Goal: Contribute content: Add original content to the website for others to see

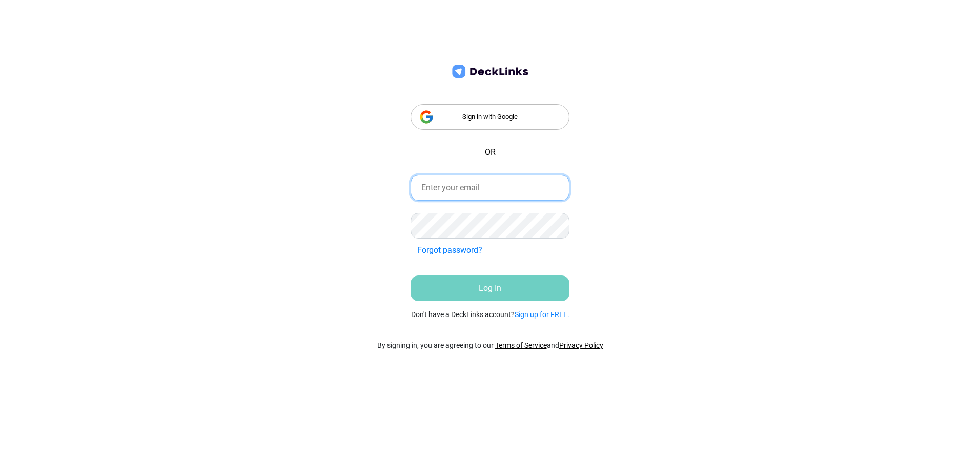
click at [471, 191] on input "email" at bounding box center [490, 188] width 159 height 26
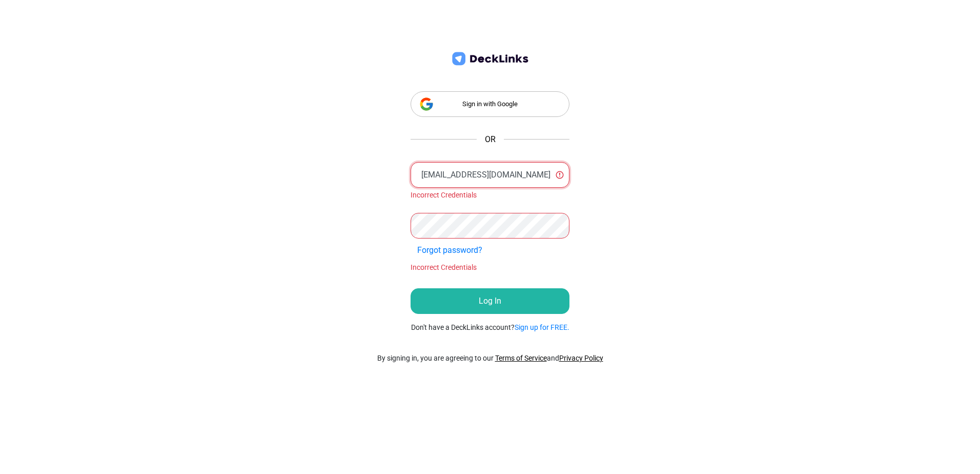
drag, startPoint x: 539, startPoint y: 179, endPoint x: 87, endPoint y: 185, distance: 452.3
click at [98, 185] on div "Sign in with Google OR [EMAIL_ADDRESS][DOMAIN_NAME] Incorrect Credentials Forgo…" at bounding box center [490, 237] width 980 height 474
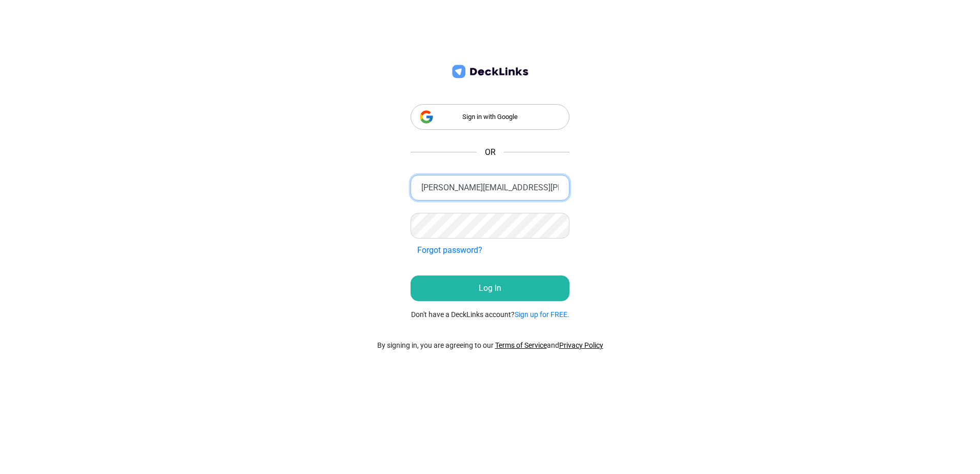
type input "[PERSON_NAME][EMAIL_ADDRESS][PERSON_NAME][DOMAIN_NAME]"
click at [475, 297] on button "Log In" at bounding box center [490, 288] width 159 height 26
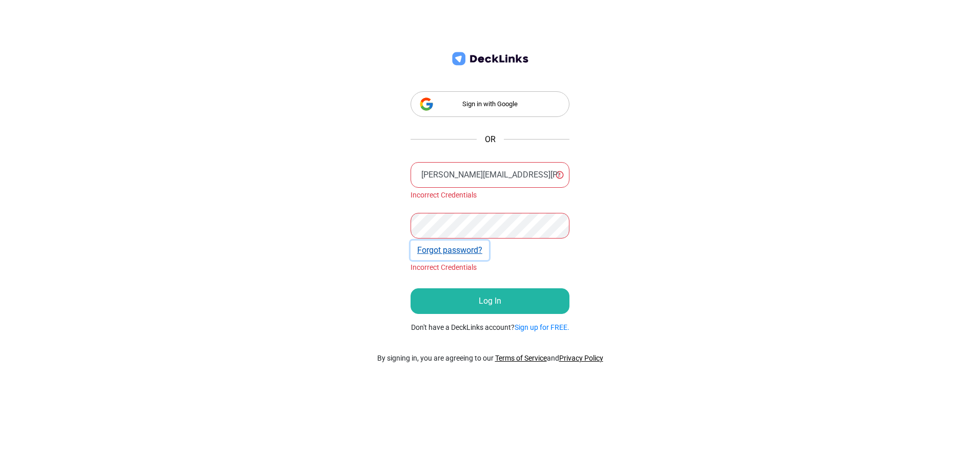
click at [469, 247] on button "Forgot password?" at bounding box center [450, 249] width 78 height 19
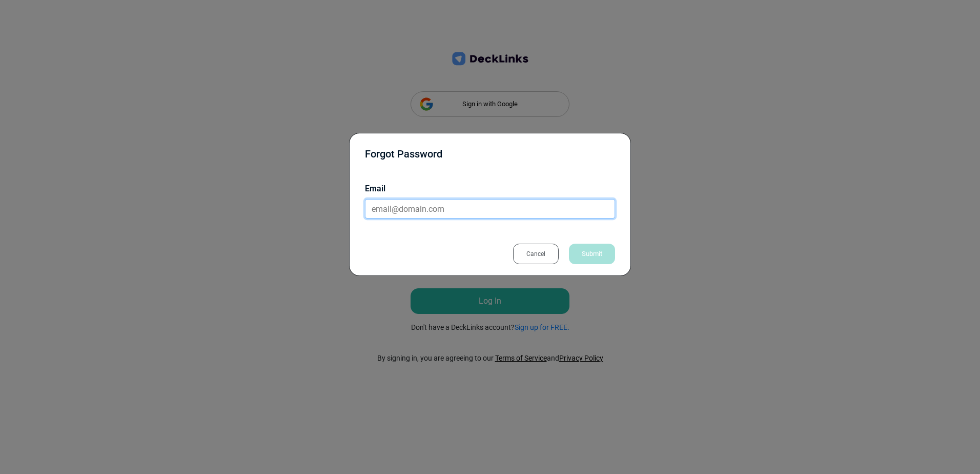
click at [443, 210] on input "email" at bounding box center [490, 208] width 250 height 19
type input "j"
type input "[EMAIL_ADDRESS][DOMAIN_NAME]"
click at [592, 249] on div "Submit" at bounding box center [592, 254] width 46 height 21
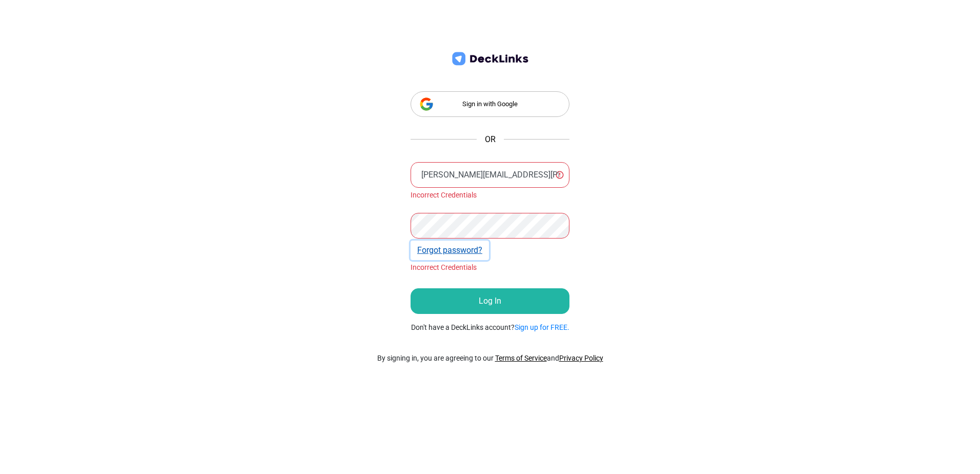
click at [454, 253] on button "Forgot password?" at bounding box center [450, 249] width 78 height 19
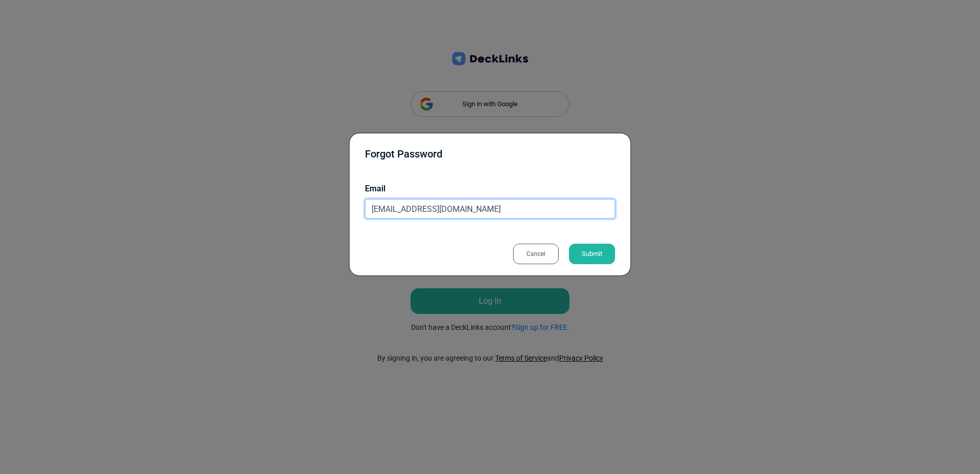
drag, startPoint x: 459, startPoint y: 208, endPoint x: 155, endPoint y: 182, distance: 305.7
click at [189, 192] on div "Forgot Password Email [EMAIL_ADDRESS][DOMAIN_NAME] Cancel Submit" at bounding box center [490, 237] width 980 height 474
type input "[PERSON_NAME][EMAIL_ADDRESS][PERSON_NAME][DOMAIN_NAME]"
click at [591, 252] on div "Submit" at bounding box center [592, 254] width 46 height 21
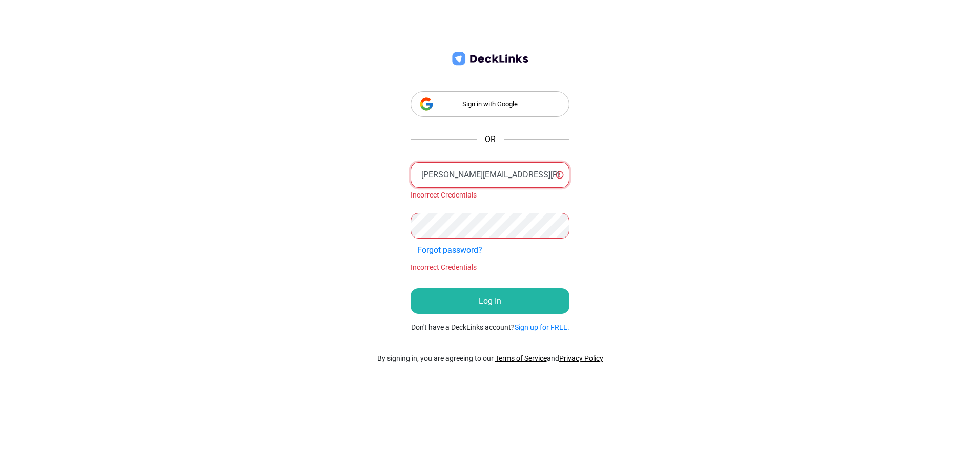
drag, startPoint x: 527, startPoint y: 180, endPoint x: 289, endPoint y: 180, distance: 237.9
click at [289, 180] on div "Sign in with Google OR [PERSON_NAME][EMAIL_ADDRESS][PERSON_NAME][DOMAIN_NAME] I…" at bounding box center [490, 237] width 980 height 474
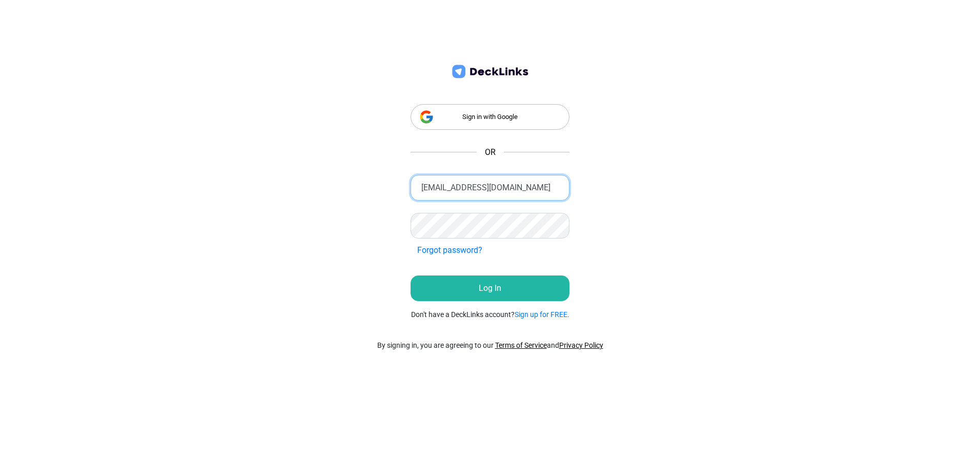
type input "[EMAIL_ADDRESS][DOMAIN_NAME]"
click at [473, 283] on button "Log In" at bounding box center [490, 288] width 159 height 26
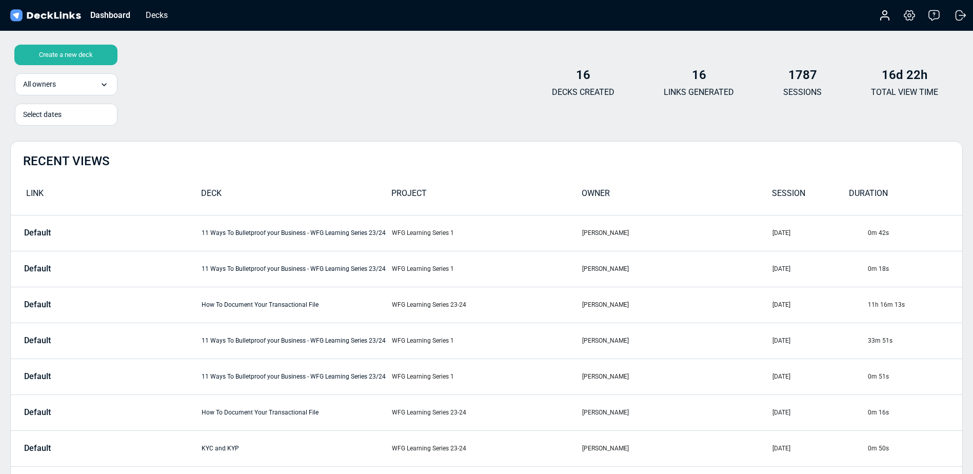
click at [88, 53] on div "Create a new deck" at bounding box center [65, 55] width 103 height 21
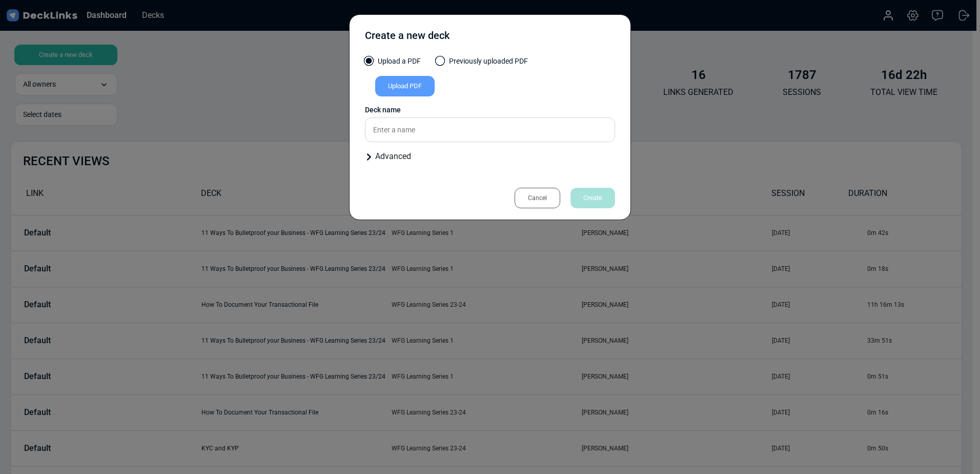
click at [414, 82] on div "Upload PDF" at bounding box center [404, 86] width 59 height 21
click at [0, 0] on input "Upload PDF" at bounding box center [0, 0] width 0 height 0
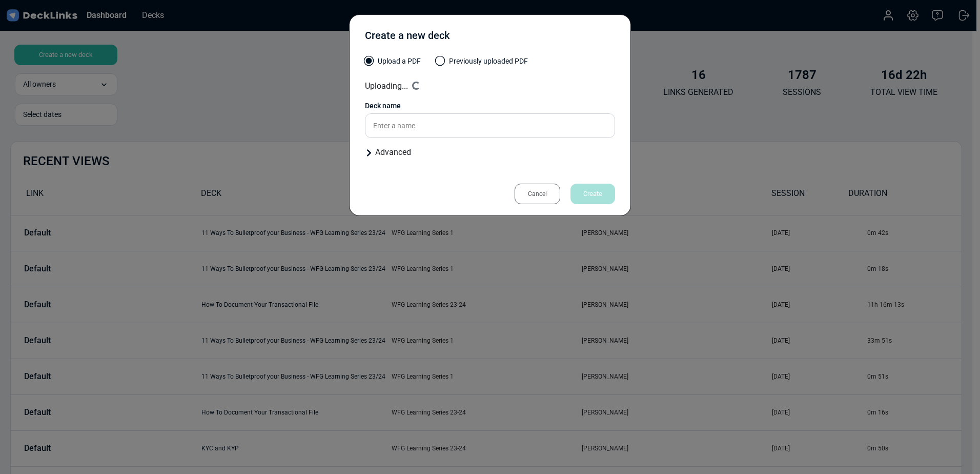
type input "WFG Aon Referral Program Products and Services Overview Revamp"
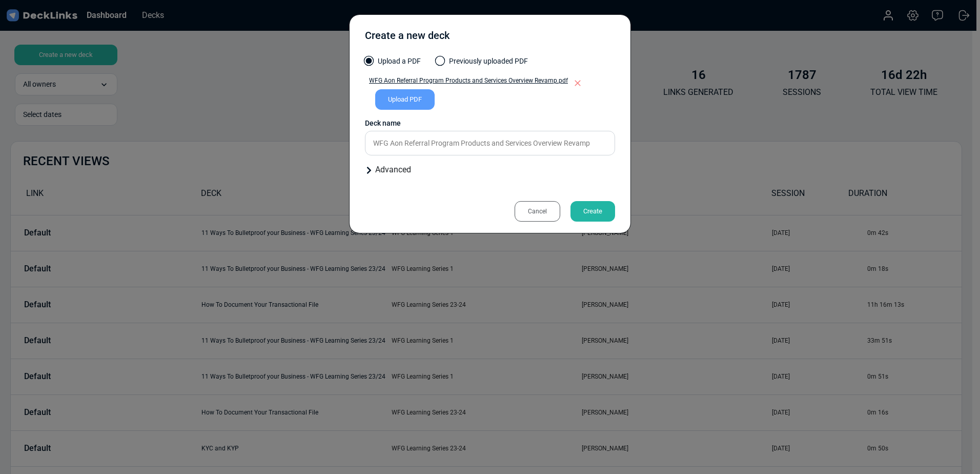
click at [589, 215] on div "Create" at bounding box center [593, 211] width 45 height 21
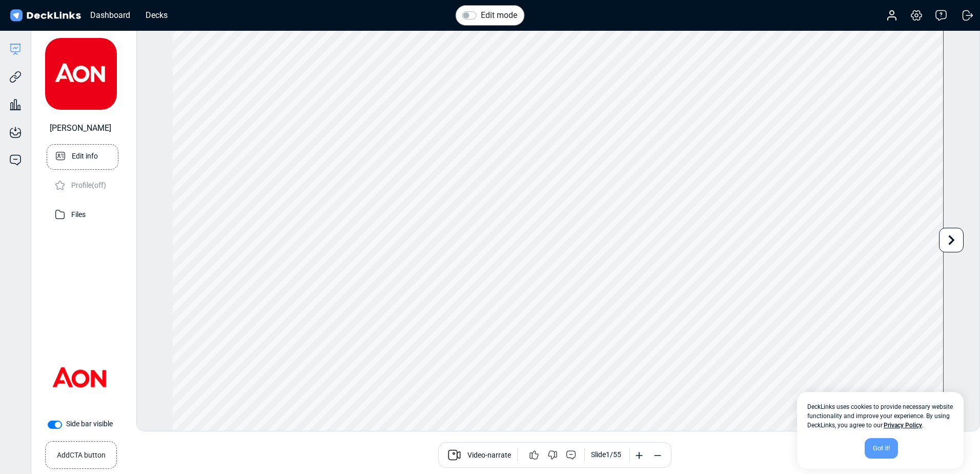
click at [73, 155] on p "Edit info" at bounding box center [85, 155] width 26 height 13
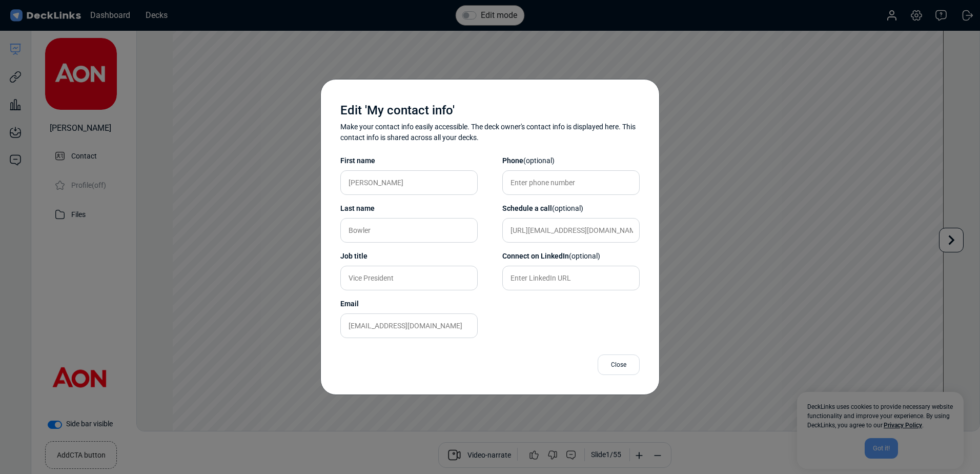
click at [628, 368] on div "Close" at bounding box center [619, 364] width 42 height 21
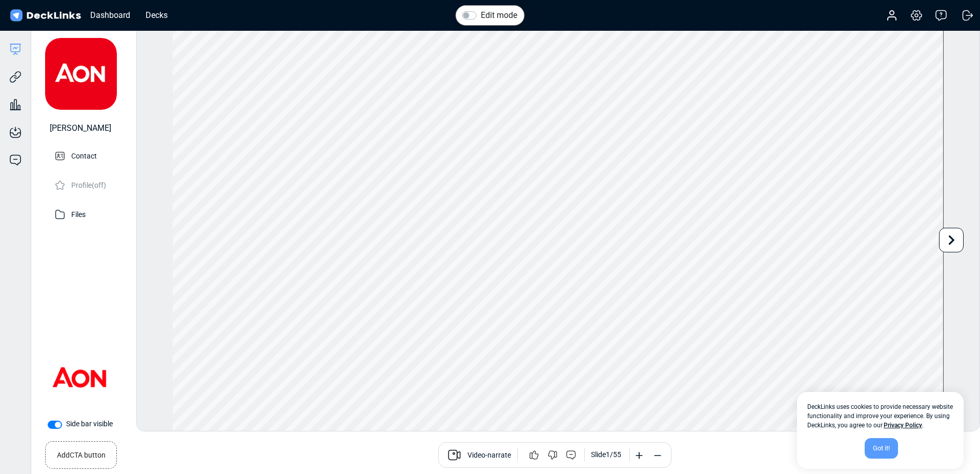
click at [472, 461] on span "Video-narrate" at bounding box center [490, 456] width 44 height 12
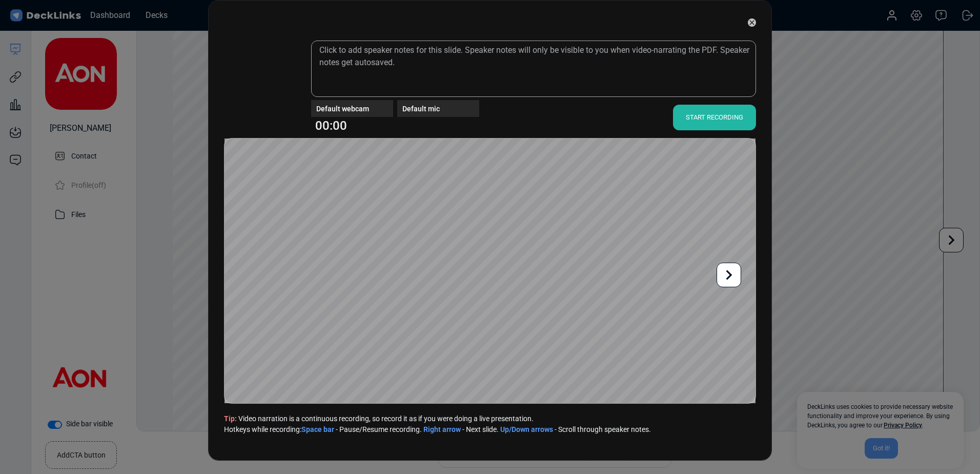
click at [750, 21] on icon at bounding box center [752, 22] width 5 height 5
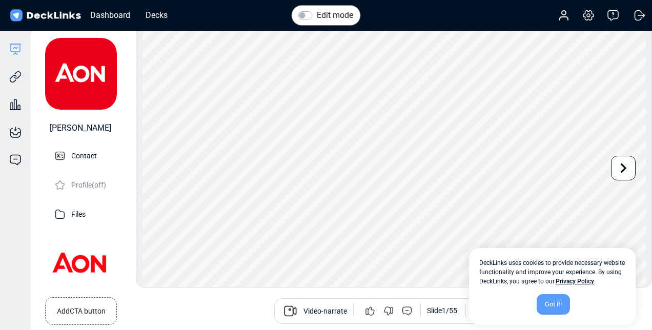
click at [302, 307] on div "Video-narrate" at bounding box center [319, 311] width 73 height 14
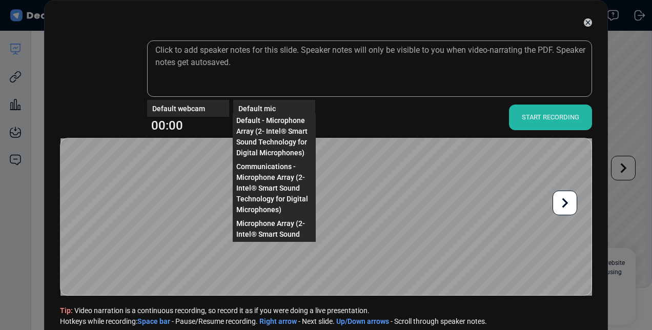
click at [255, 106] on div "Default mic" at bounding box center [276, 108] width 77 height 11
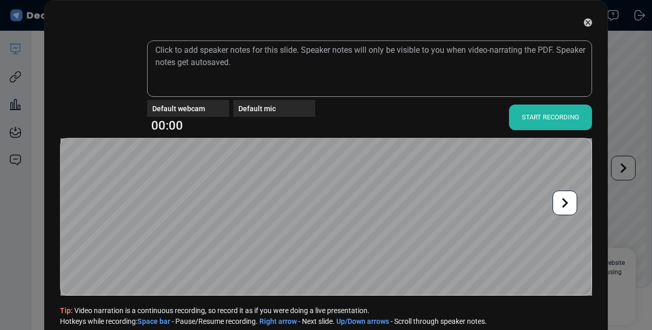
click at [385, 111] on div "Default webcam Default mic 00:00 START RECORDING" at bounding box center [369, 117] width 445 height 31
click at [533, 28] on div at bounding box center [326, 23] width 532 height 26
click at [531, 126] on div "START RECORDING" at bounding box center [550, 118] width 83 height 26
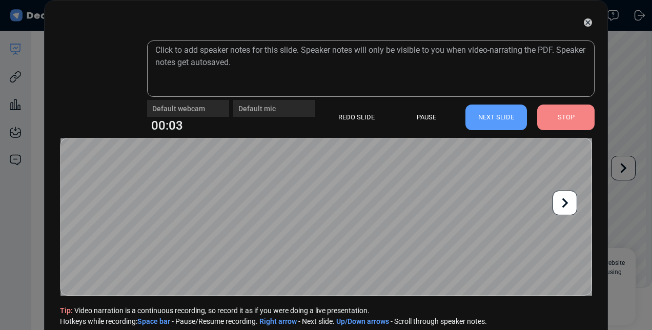
click at [566, 112] on div "STOP" at bounding box center [565, 118] width 57 height 26
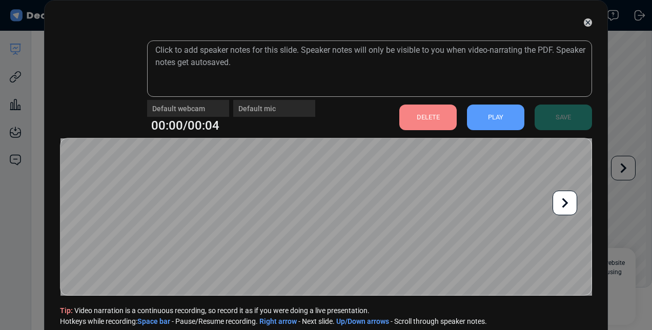
click at [488, 119] on div "PLAY" at bounding box center [495, 118] width 57 height 26
click at [440, 111] on div "DELETE" at bounding box center [427, 118] width 57 height 26
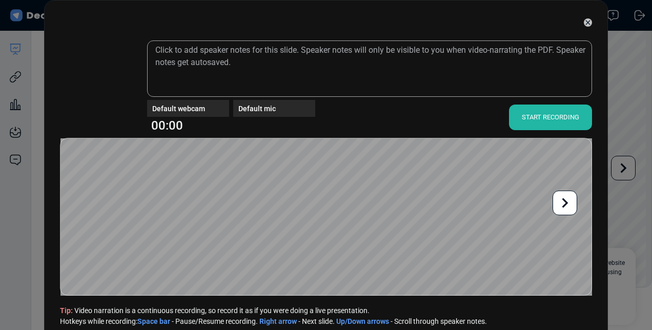
click at [526, 117] on div "START RECORDING" at bounding box center [550, 118] width 83 height 26
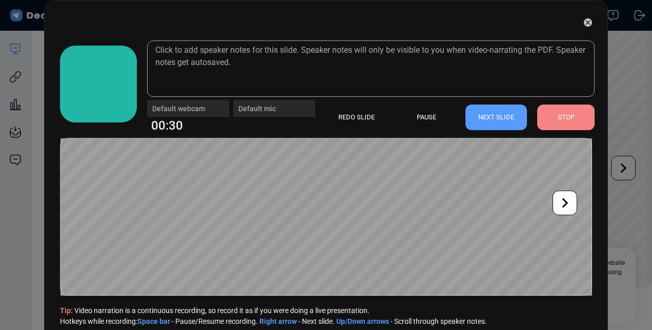
click at [570, 212] on icon at bounding box center [564, 202] width 19 height 19
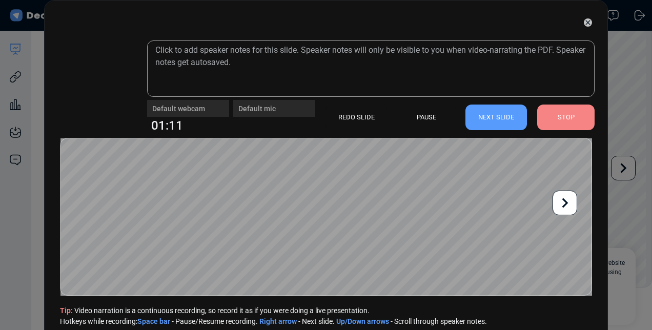
click at [570, 212] on icon at bounding box center [564, 202] width 19 height 19
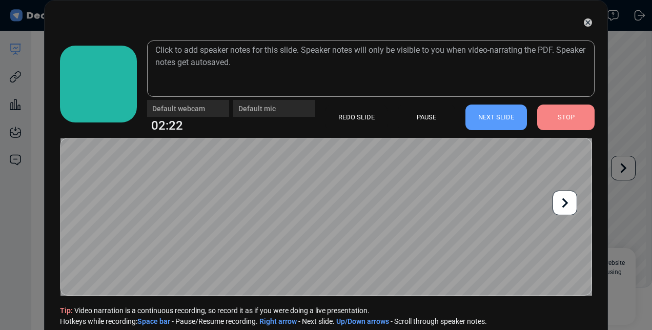
click at [562, 204] on icon at bounding box center [564, 202] width 19 height 19
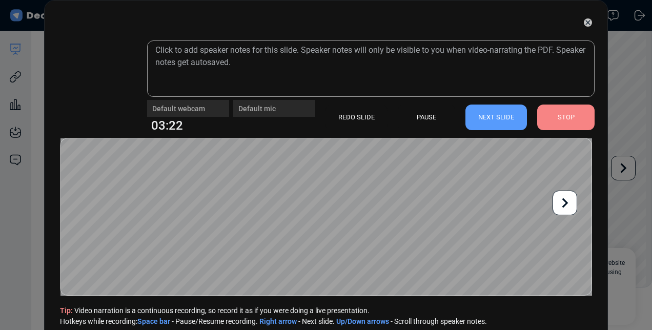
click at [359, 118] on div "REDO SLIDE" at bounding box center [357, 118] width 62 height 26
click at [566, 204] on icon at bounding box center [565, 203] width 6 height 10
click at [557, 213] on div at bounding box center [565, 203] width 25 height 25
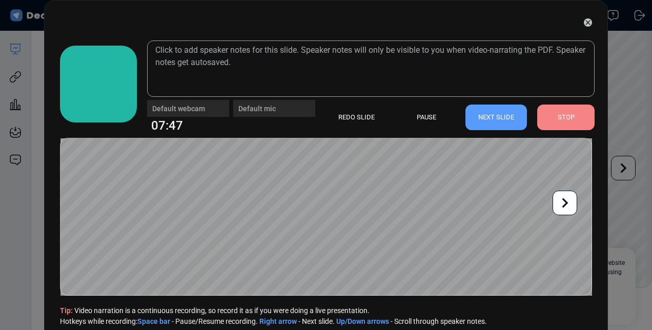
click at [565, 205] on icon at bounding box center [565, 203] width 6 height 10
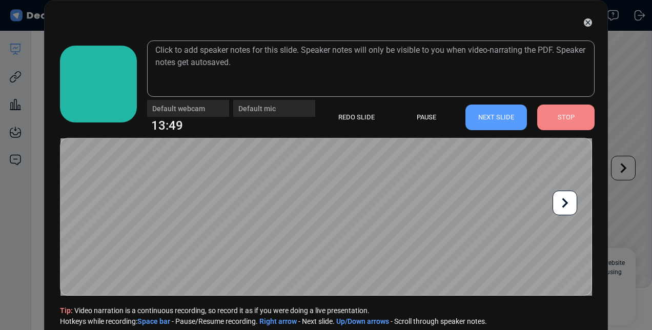
click at [565, 207] on icon at bounding box center [564, 202] width 19 height 19
click at [563, 198] on icon at bounding box center [564, 202] width 19 height 19
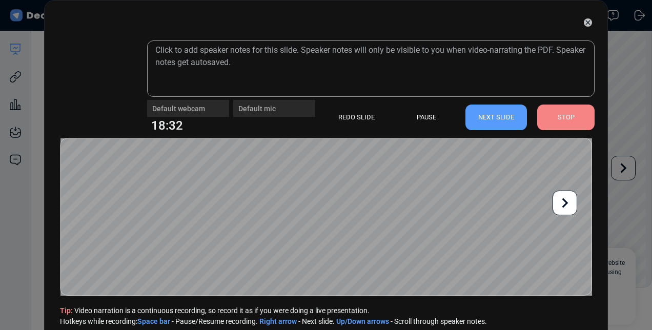
click at [563, 202] on icon at bounding box center [564, 202] width 19 height 19
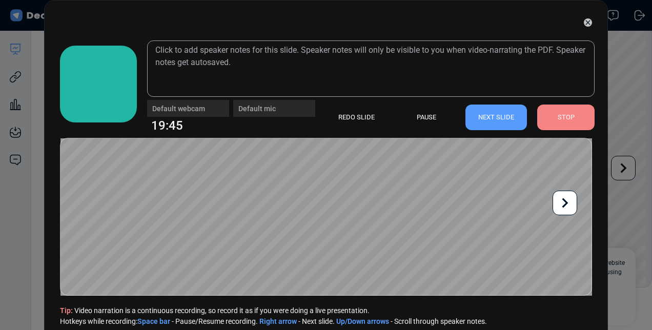
click at [563, 202] on icon at bounding box center [564, 202] width 19 height 19
click at [567, 202] on icon at bounding box center [564, 202] width 19 height 19
click at [570, 205] on icon at bounding box center [564, 202] width 19 height 19
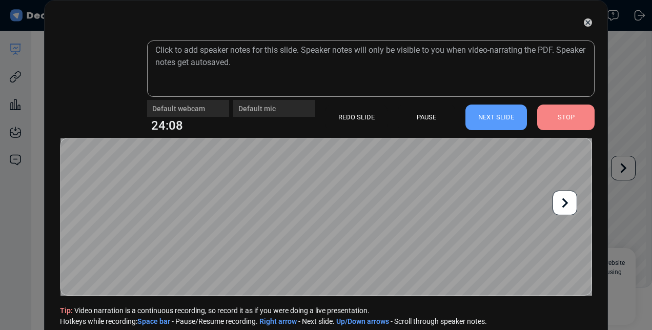
click at [570, 205] on icon at bounding box center [564, 202] width 19 height 19
click at [561, 201] on icon at bounding box center [564, 202] width 19 height 19
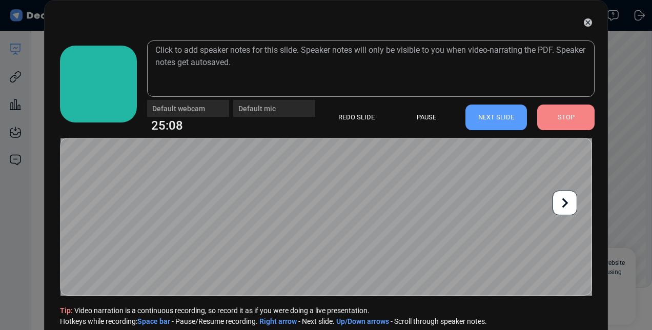
click at [561, 201] on icon at bounding box center [564, 202] width 19 height 19
click at [567, 203] on icon at bounding box center [565, 203] width 6 height 10
click at [562, 202] on icon at bounding box center [564, 202] width 19 height 19
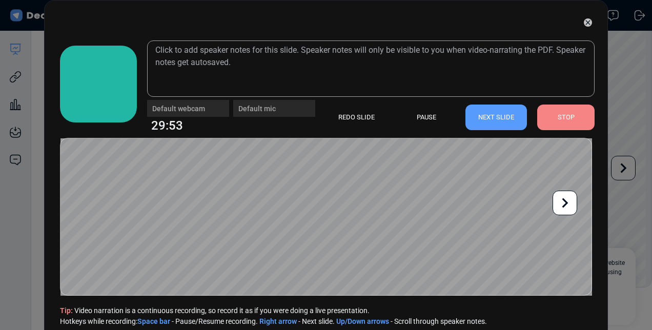
click at [562, 202] on icon at bounding box center [564, 202] width 19 height 19
click at [566, 205] on icon at bounding box center [565, 203] width 6 height 10
click at [566, 210] on icon at bounding box center [564, 202] width 19 height 19
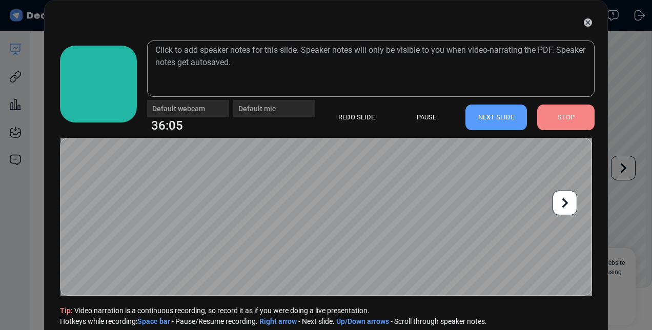
click at [562, 202] on icon at bounding box center [564, 202] width 19 height 19
click at [571, 207] on icon at bounding box center [564, 202] width 19 height 19
click at [561, 209] on icon at bounding box center [564, 202] width 19 height 19
click at [566, 208] on icon at bounding box center [564, 202] width 19 height 19
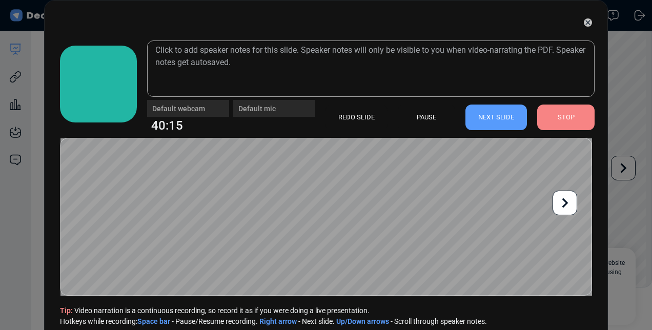
click at [566, 208] on icon at bounding box center [564, 202] width 19 height 19
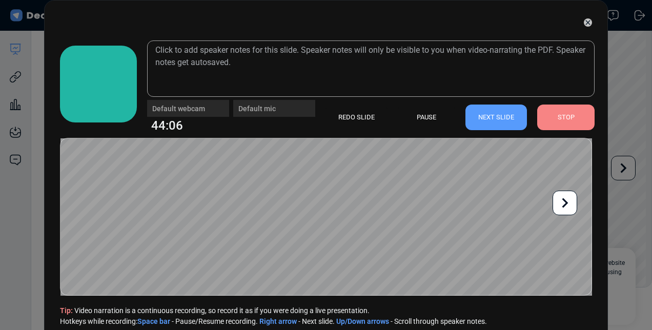
click at [566, 208] on icon at bounding box center [564, 202] width 19 height 19
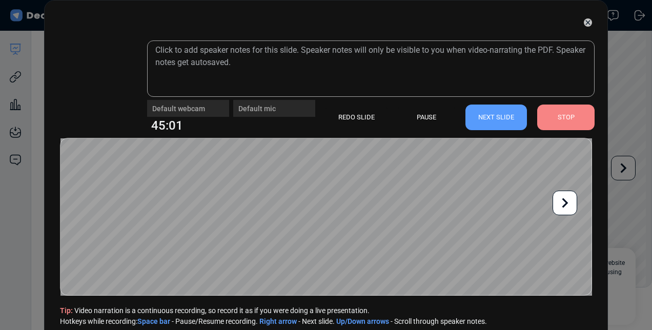
click at [568, 201] on icon at bounding box center [564, 202] width 19 height 19
click at [566, 200] on icon at bounding box center [564, 202] width 19 height 19
click at [571, 210] on icon at bounding box center [564, 202] width 19 height 19
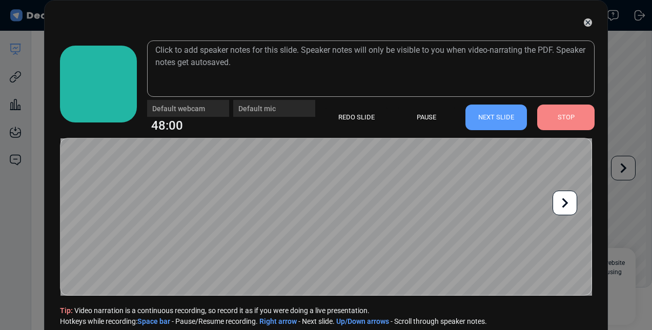
click at [571, 210] on icon at bounding box center [564, 202] width 19 height 19
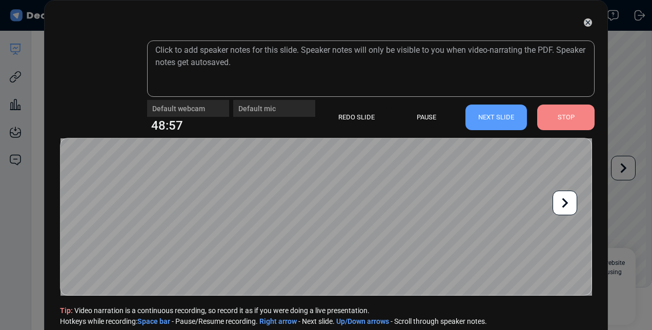
click at [571, 210] on icon at bounding box center [564, 202] width 19 height 19
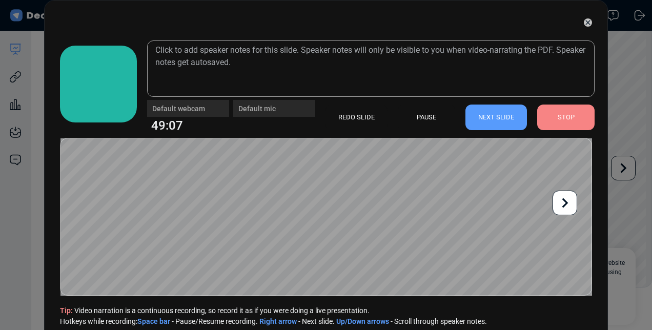
click at [564, 204] on icon at bounding box center [564, 202] width 19 height 19
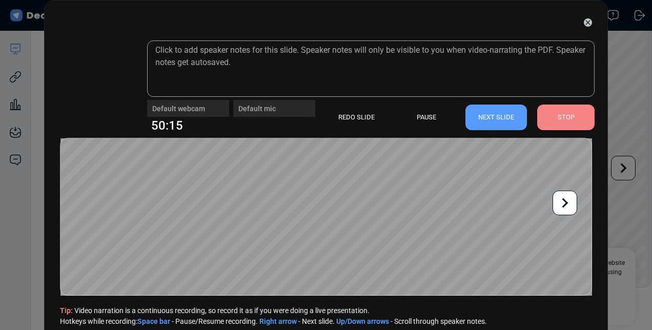
click at [556, 115] on div "STOP" at bounding box center [565, 118] width 57 height 26
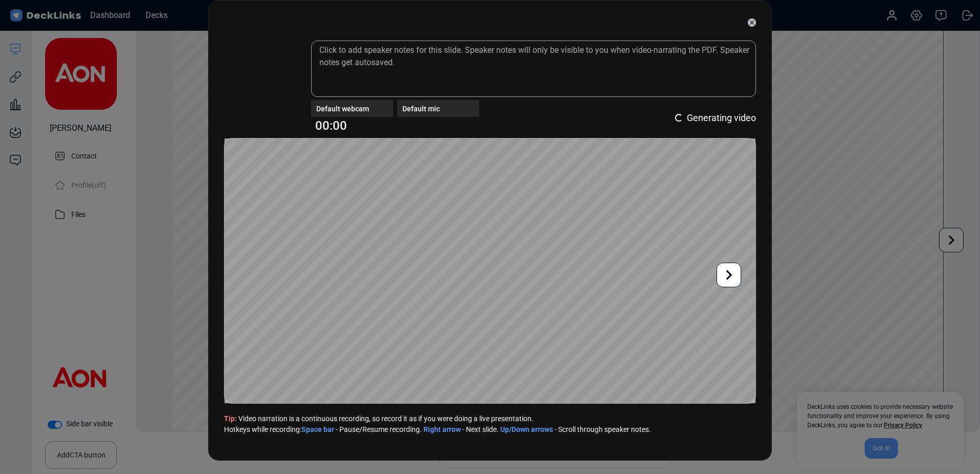
click at [582, 105] on div "Default webcam Default mic 00:00 Loading... Generating video" at bounding box center [533, 117] width 445 height 31
click at [736, 276] on icon at bounding box center [728, 274] width 19 height 19
click at [601, 118] on div "Default webcam Default mic 00:00 Loading... Generating video" at bounding box center [533, 117] width 445 height 31
click at [750, 22] on icon at bounding box center [752, 22] width 5 height 5
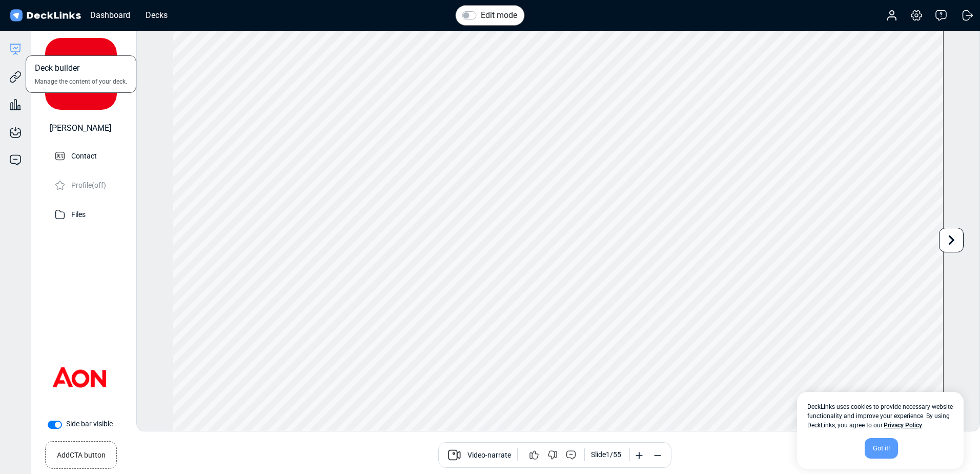
click at [12, 46] on icon at bounding box center [15, 49] width 12 height 12
click at [116, 11] on div "Dashboard" at bounding box center [110, 15] width 50 height 13
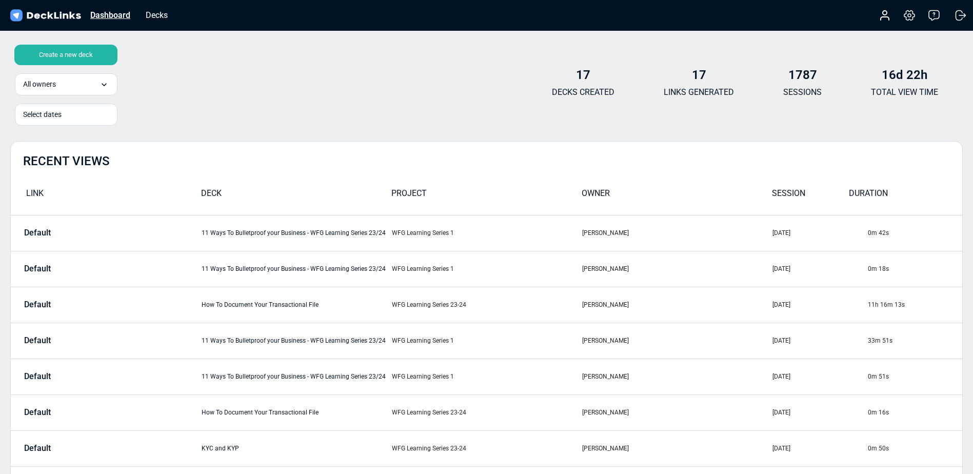
click at [102, 10] on div "Dashboard" at bounding box center [110, 15] width 50 height 13
click at [164, 14] on div "Decks" at bounding box center [156, 15] width 32 height 13
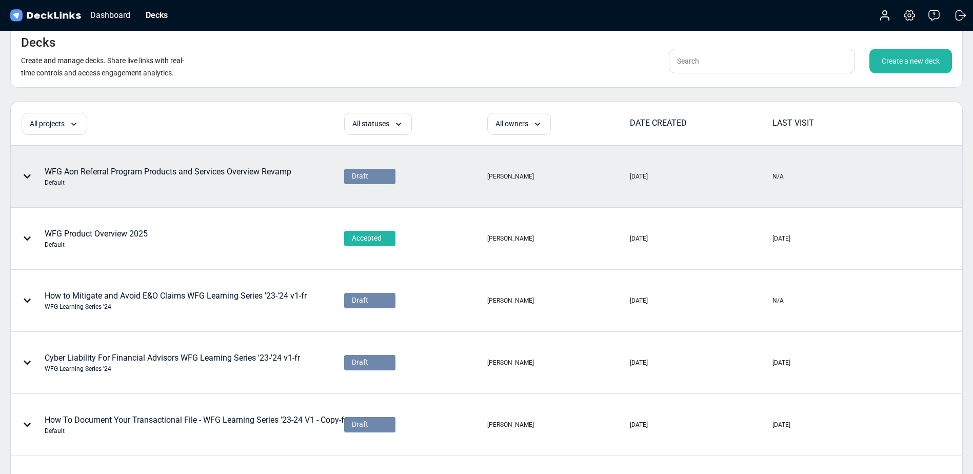
click at [141, 167] on div "WFG Aon Referral Program Products and Services Overview Revamp Default" at bounding box center [168, 177] width 247 height 22
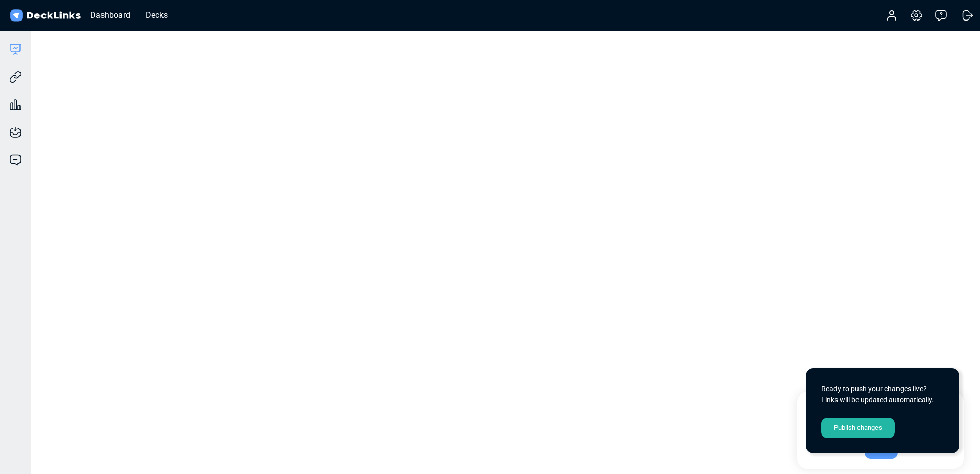
click at [867, 430] on div "Publish changes" at bounding box center [858, 427] width 74 height 21
